Goal: Information Seeking & Learning: Learn about a topic

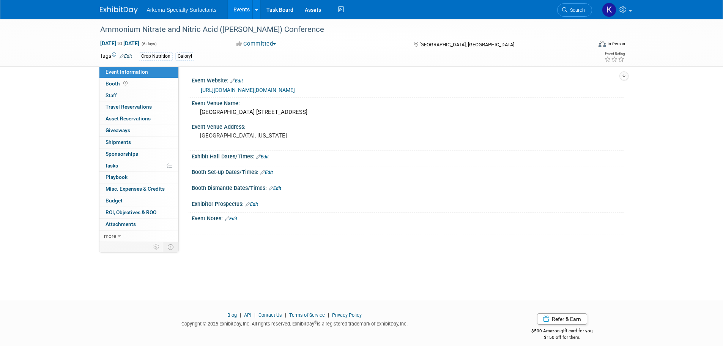
click at [116, 6] on link at bounding box center [123, 6] width 47 height 6
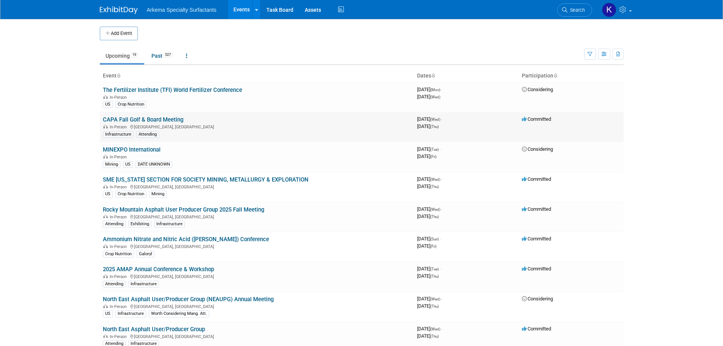
click at [524, 116] on icon at bounding box center [525, 118] width 6 height 5
click at [168, 119] on link "CAPA Fall Golf & Board Meeting" at bounding box center [143, 119] width 80 height 7
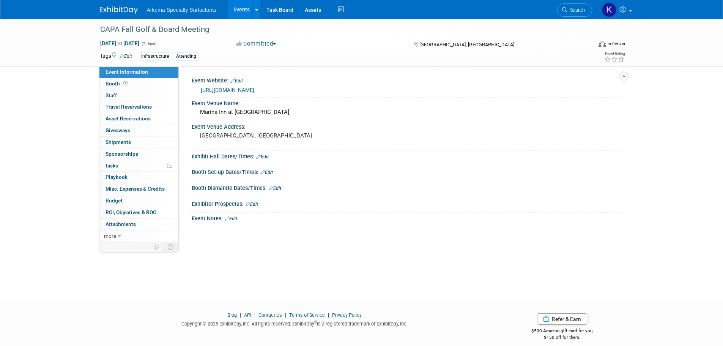
click at [260, 45] on button "Committed" at bounding box center [256, 44] width 45 height 8
click at [268, 67] on link "Considering" at bounding box center [264, 66] width 60 height 11
click at [118, 8] on img at bounding box center [119, 10] width 38 height 8
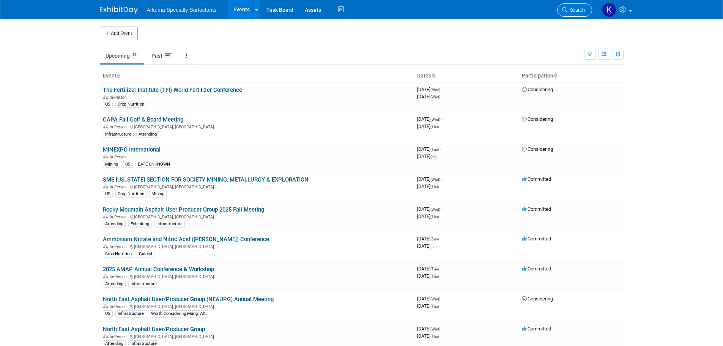
click at [574, 6] on link "Search" at bounding box center [574, 9] width 35 height 13
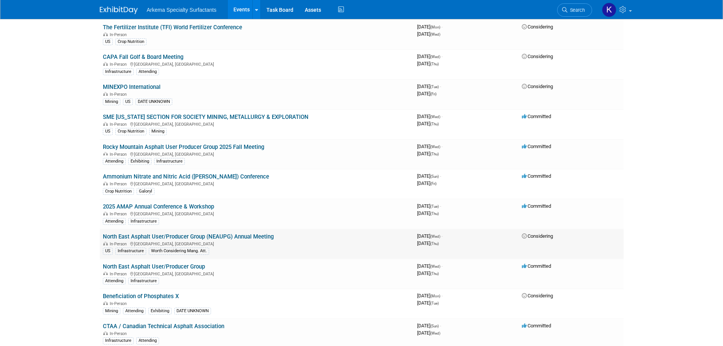
scroll to position [76, 0]
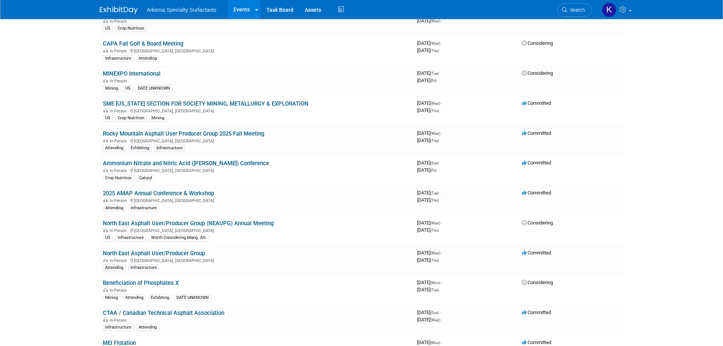
click at [198, 194] on link "2025 AMAP Annual Conference & Workshop" at bounding box center [158, 193] width 111 height 7
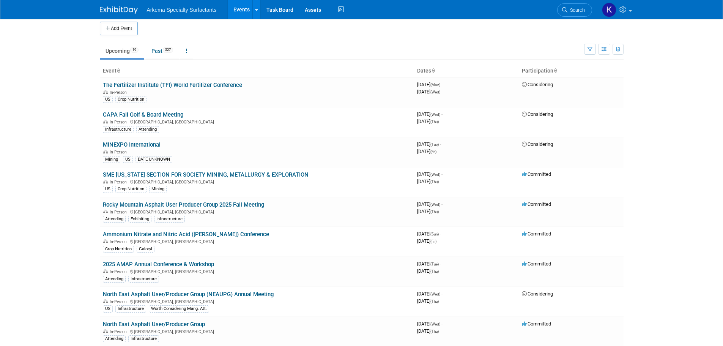
scroll to position [0, 0]
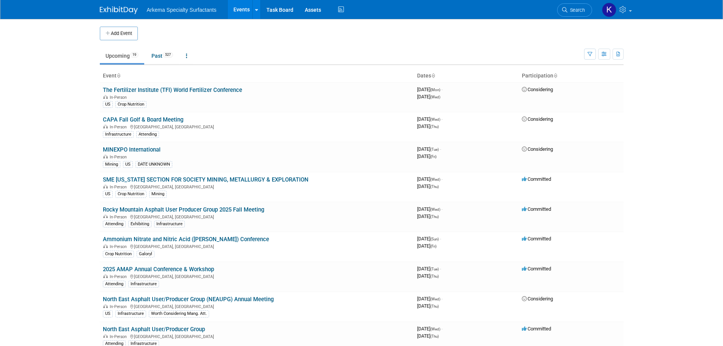
click at [53, 62] on body "Arkema Specialty Surfactants Events Add Event Bulk Upload Events Shareable Even…" at bounding box center [361, 173] width 723 height 346
click at [619, 53] on icon "button" at bounding box center [618, 54] width 4 height 5
click at [501, 42] on td "Upcoming 19 Past 527 All Events 546 Past and Upcoming Grouped Annually Events g…" at bounding box center [342, 52] width 484 height 25
click at [588, 54] on icon "button" at bounding box center [589, 54] width 5 height 5
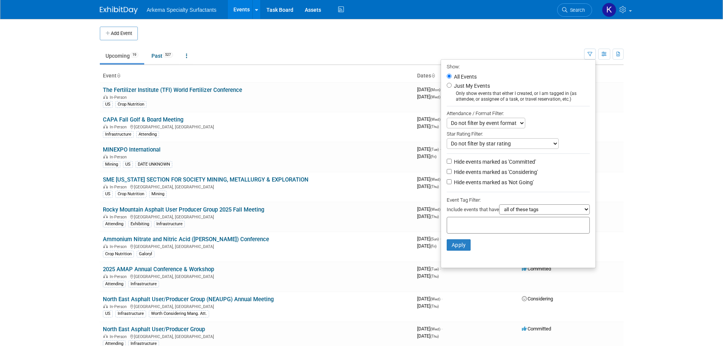
click at [480, 222] on div at bounding box center [518, 225] width 143 height 17
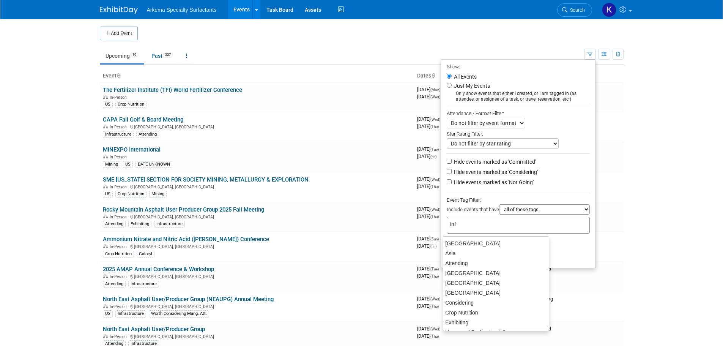
type input "infr"
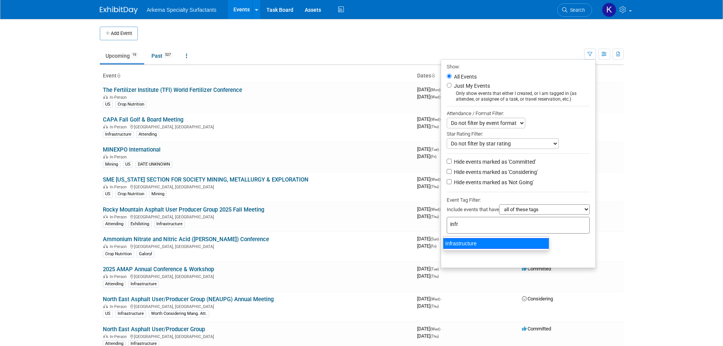
click at [464, 242] on div "Infrastructure" at bounding box center [496, 243] width 106 height 11
type input "Infrastructure"
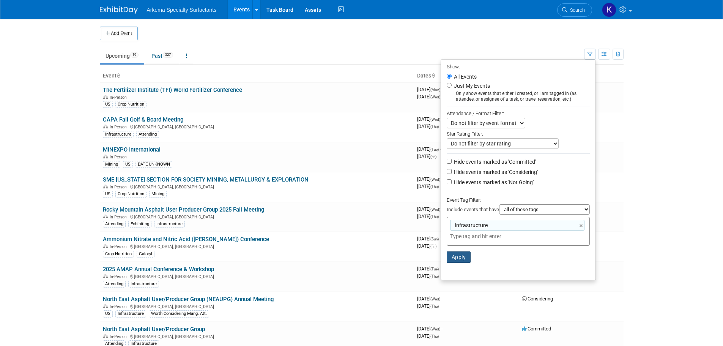
click at [457, 261] on button "Apply" at bounding box center [459, 256] width 24 height 11
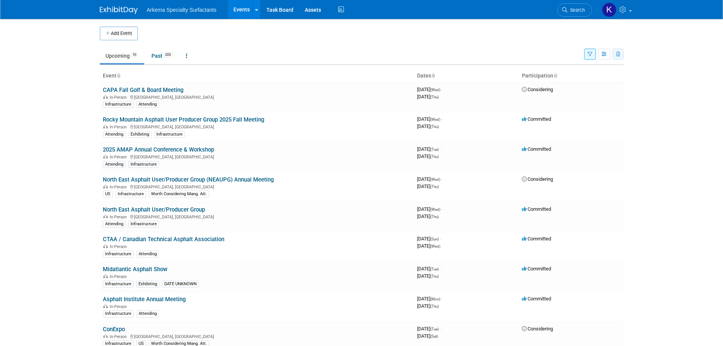
click at [620, 51] on button "button" at bounding box center [617, 54] width 11 height 11
click at [607, 54] on icon "button" at bounding box center [604, 54] width 6 height 5
click at [591, 54] on icon "button" at bounding box center [589, 54] width 5 height 5
